Goal: Task Accomplishment & Management: Use online tool/utility

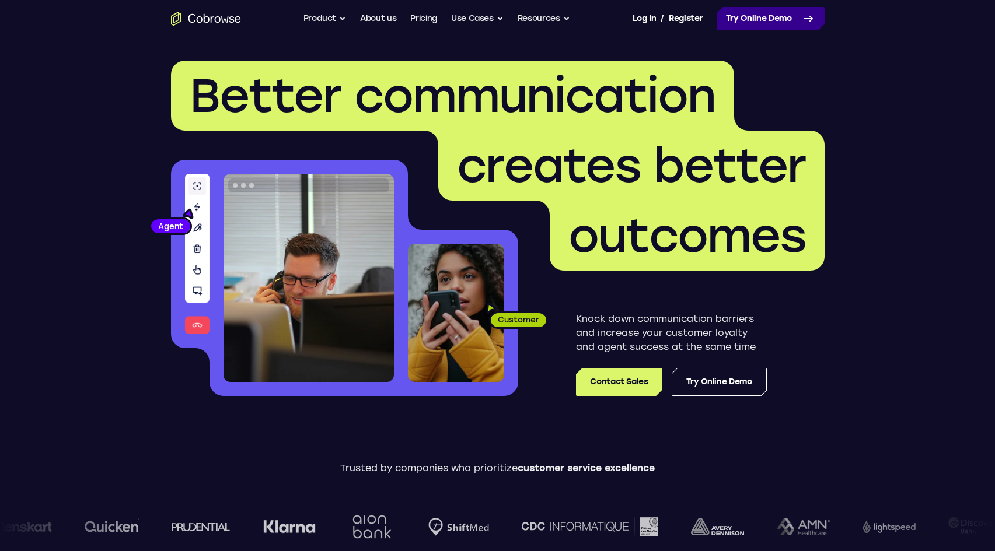
click at [745, 15] on link "Try Online Demo" at bounding box center [771, 18] width 108 height 23
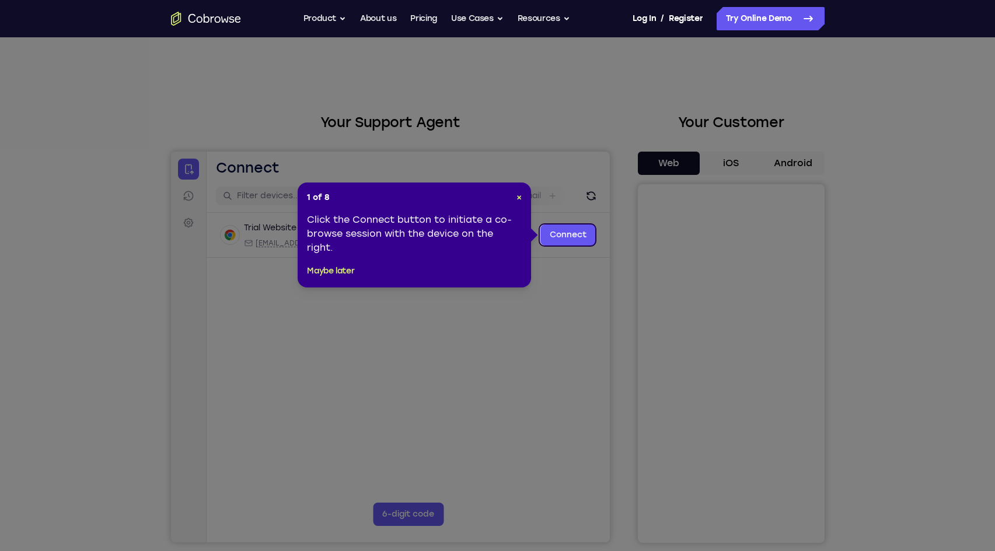
click at [523, 193] on div "1 of 8 × Click the Connect button to initiate a co-browse session with the devi…" at bounding box center [414, 235] width 233 height 105
drag, startPoint x: 519, startPoint y: 195, endPoint x: 418, endPoint y: 41, distance: 184.2
click at [519, 195] on span "×" at bounding box center [518, 198] width 5 height 10
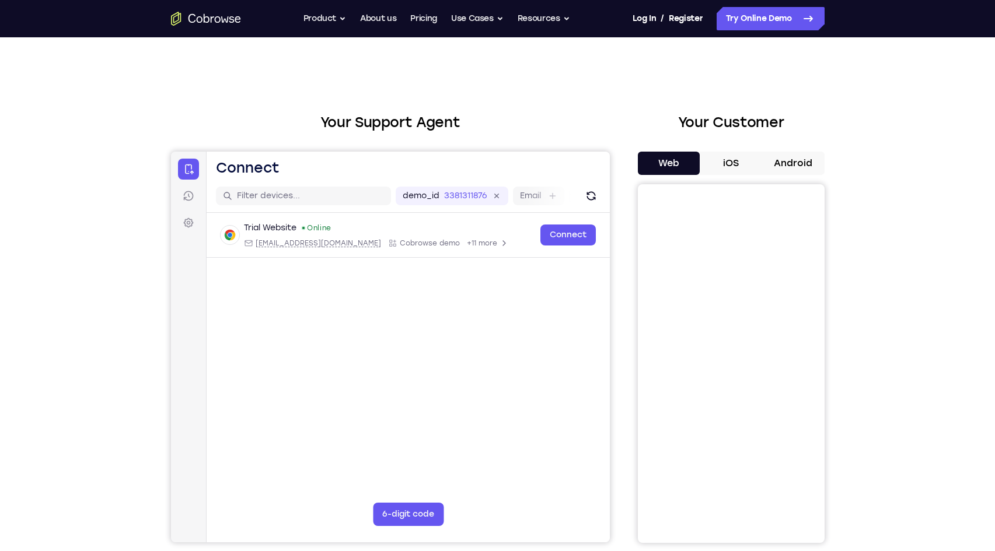
click at [807, 152] on button "Android" at bounding box center [793, 163] width 62 height 23
